Goal: Task Accomplishment & Management: Manage account settings

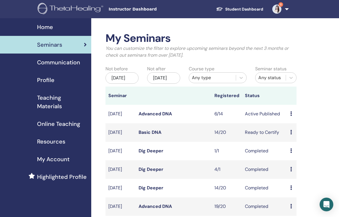
click at [157, 117] on link "Advanced DNA" at bounding box center [154, 114] width 33 height 6
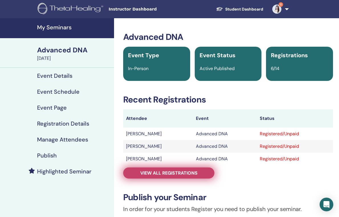
scroll to position [14, 0]
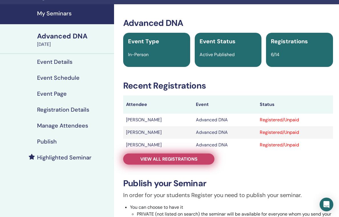
click at [160, 162] on link "View all registrations" at bounding box center [168, 159] width 91 height 11
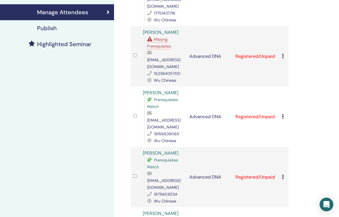
scroll to position [50, 0]
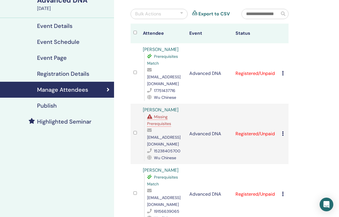
click at [156, 118] on span "Missing Prerequisites" at bounding box center [159, 120] width 24 height 12
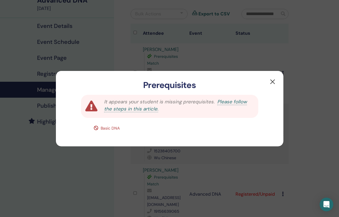
click at [273, 81] on button "button" at bounding box center [272, 81] width 9 height 9
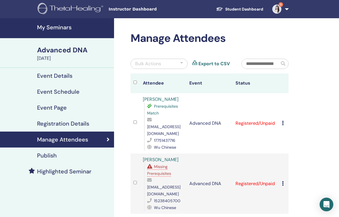
scroll to position [0, 0]
click at [52, 27] on h4 "My Seminars" at bounding box center [74, 27] width 74 height 7
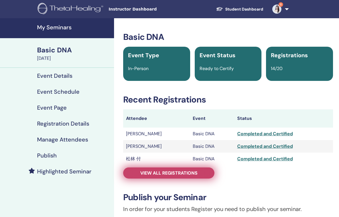
click at [155, 173] on span "View all registrations" at bounding box center [168, 173] width 57 height 6
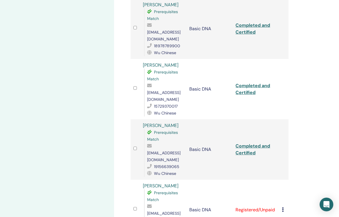
scroll to position [638, 0]
click at [282, 206] on div "Cancel Registration Do not auto-certify Mark as Paid Mark as Unpaid Mark as Abs…" at bounding box center [284, 209] width 4 height 7
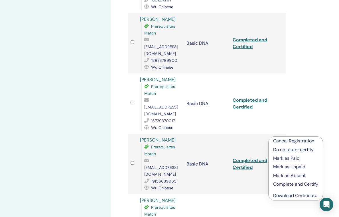
scroll to position [625, 3]
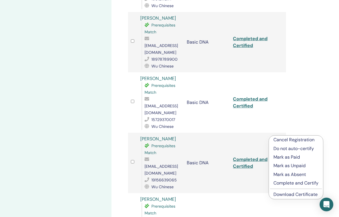
click at [295, 138] on p "Cancel Registration" at bounding box center [295, 139] width 45 height 7
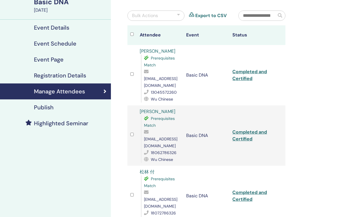
scroll to position [48, 3]
click at [71, 91] on h4 "Manage Attendees" at bounding box center [59, 91] width 51 height 7
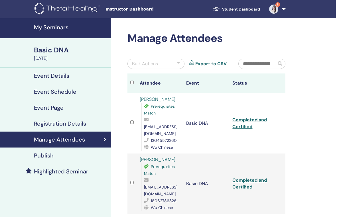
scroll to position [0, 3]
click at [65, 140] on h4 "Manage Attendees" at bounding box center [59, 139] width 51 height 7
click at [60, 52] on div "Basic DNA" at bounding box center [71, 50] width 74 height 10
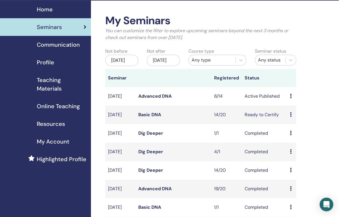
scroll to position [18, 0]
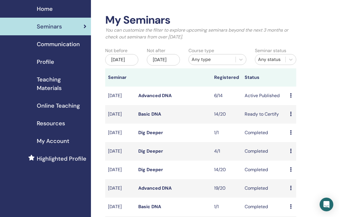
click at [48, 28] on span "Seminars" at bounding box center [49, 26] width 25 height 9
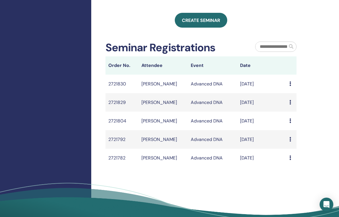
scroll to position [221, 0]
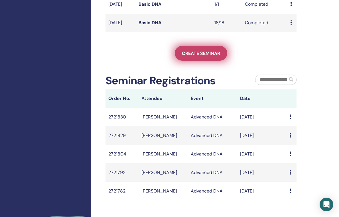
click at [191, 56] on span "Create seminar" at bounding box center [201, 53] width 38 height 6
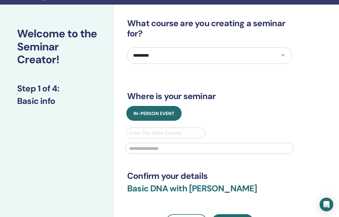
scroll to position [14, 0]
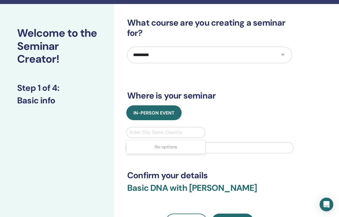
click at [162, 130] on div "Enter City, State, Country" at bounding box center [165, 132] width 73 height 7
click at [152, 131] on div "Enter City, State, Country" at bounding box center [165, 132] width 73 height 7
type input "*"
type input "**********"
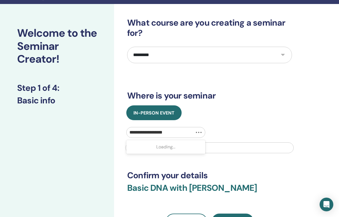
click at [177, 131] on input "**********" at bounding box center [153, 132] width 48 height 7
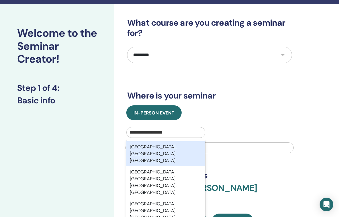
click at [173, 149] on div "[GEOGRAPHIC_DATA], [GEOGRAPHIC_DATA], [GEOGRAPHIC_DATA]" at bounding box center [165, 153] width 79 height 25
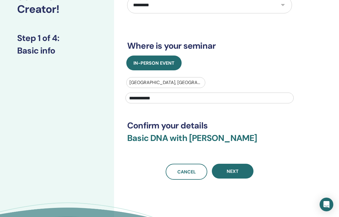
scroll to position [64, 0]
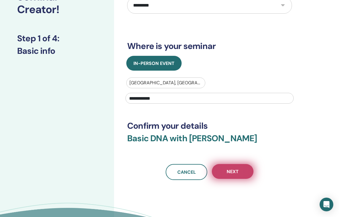
type input "**********"
click at [226, 170] on button "Next" at bounding box center [233, 171] width 42 height 15
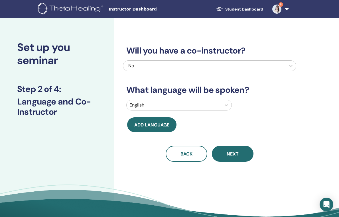
scroll to position [0, 0]
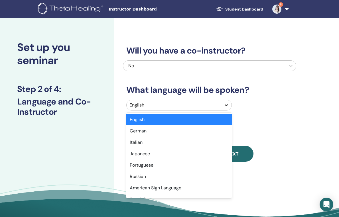
click at [225, 107] on icon at bounding box center [226, 105] width 6 height 6
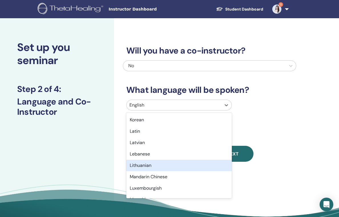
scroll to position [452, 0]
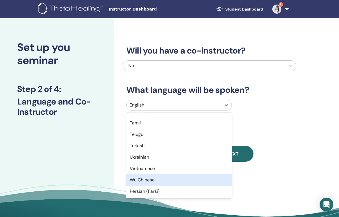
click at [187, 178] on div "Wu Chinese" at bounding box center [178, 179] width 105 height 11
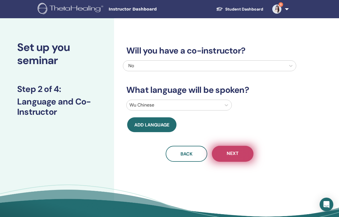
click at [225, 156] on button "Next" at bounding box center [233, 154] width 42 height 16
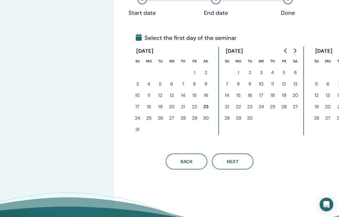
scroll to position [107, 0]
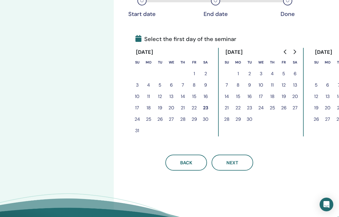
click at [205, 109] on button "23" at bounding box center [205, 107] width 11 height 11
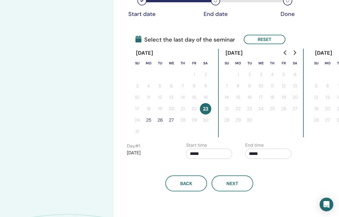
click at [170, 121] on button "27" at bounding box center [171, 120] width 11 height 11
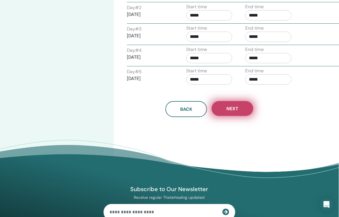
click at [239, 107] on button "Next" at bounding box center [232, 108] width 42 height 15
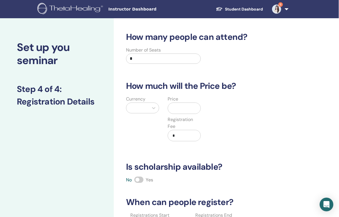
scroll to position [0, 0]
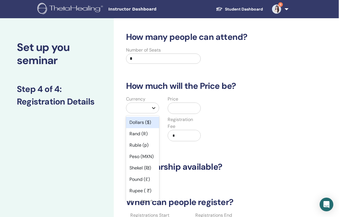
click at [153, 107] on icon at bounding box center [154, 108] width 6 height 6
click at [144, 124] on div "Dollars ($)" at bounding box center [142, 122] width 33 height 11
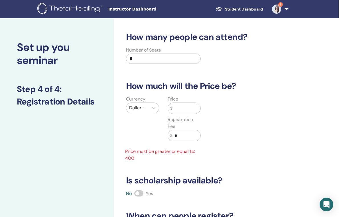
click at [179, 107] on input "text" at bounding box center [186, 108] width 28 height 11
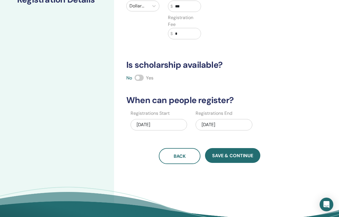
scroll to position [101, 0]
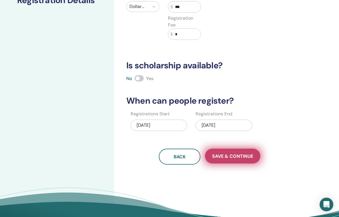
type input "***"
click at [219, 158] on span "Save & Continue" at bounding box center [232, 156] width 41 height 6
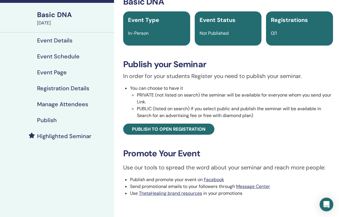
scroll to position [36, 0]
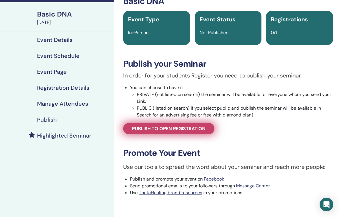
click at [191, 127] on span "Publish to open registration" at bounding box center [169, 129] width 74 height 6
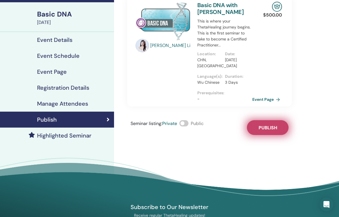
click at [252, 127] on button "Publish" at bounding box center [268, 127] width 42 height 15
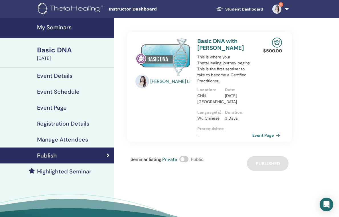
click at [261, 68] on div "Yao Li Basic DNA with Yao Li This is where your ThetaHealing journey begins. Th…" at bounding box center [209, 87] width 166 height 111
click at [271, 136] on link "Event Page" at bounding box center [268, 135] width 30 height 9
click at [259, 138] on link "Event Page" at bounding box center [268, 135] width 30 height 9
click at [57, 54] on div "Basic DNA" at bounding box center [74, 50] width 74 height 10
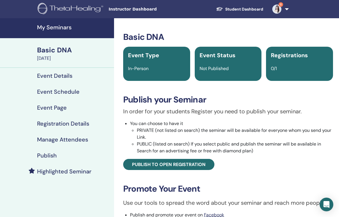
click at [53, 42] on div "Basic DNA August 23, 2025" at bounding box center [57, 53] width 114 height 30
click at [51, 53] on div "Basic DNA" at bounding box center [74, 50] width 74 height 10
click at [69, 25] on h4 "My Seminars" at bounding box center [74, 27] width 74 height 7
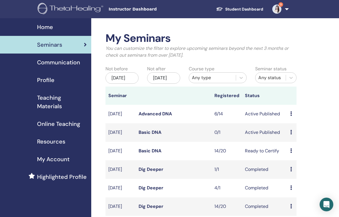
click at [291, 134] on icon at bounding box center [291, 132] width 2 height 5
click at [152, 135] on link "Basic DNA" at bounding box center [149, 132] width 23 height 6
click at [172, 119] on td "Advanced DNA" at bounding box center [174, 114] width 76 height 19
click at [169, 117] on link "Advanced DNA" at bounding box center [154, 114] width 33 height 6
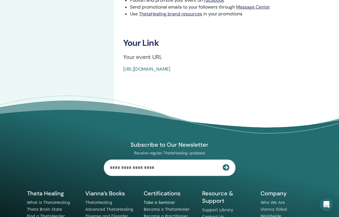
scroll to position [210, 0]
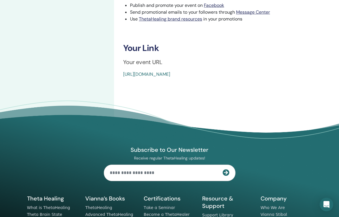
drag, startPoint x: 121, startPoint y: 74, endPoint x: 260, endPoint y: 81, distance: 139.2
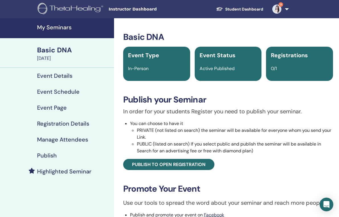
scroll to position [0, 0]
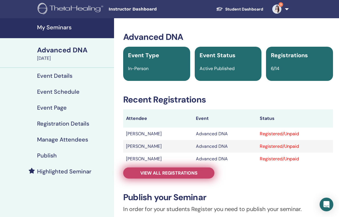
click at [154, 170] on span "View all registrations" at bounding box center [168, 173] width 57 height 6
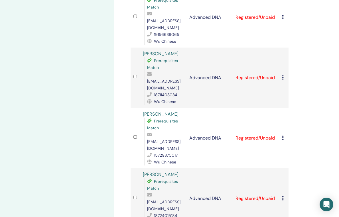
scroll to position [226, 0]
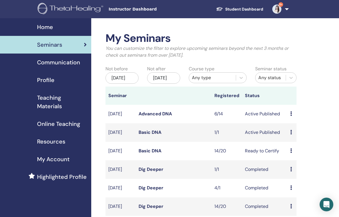
click at [183, 134] on td "Basic DNA" at bounding box center [174, 132] width 76 height 19
click at [193, 137] on td "Basic DNA" at bounding box center [174, 132] width 76 height 19
click at [158, 135] on link "Basic DNA" at bounding box center [149, 132] width 23 height 6
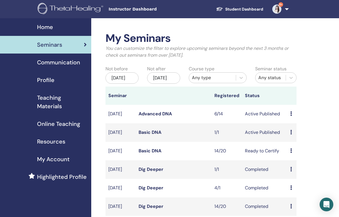
click at [156, 115] on link "Advanced DNA" at bounding box center [154, 114] width 33 height 6
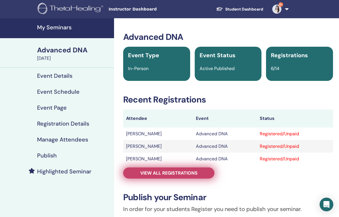
click at [172, 172] on span "View all registrations" at bounding box center [168, 173] width 57 height 6
